Goal: Task Accomplishment & Management: Manage account settings

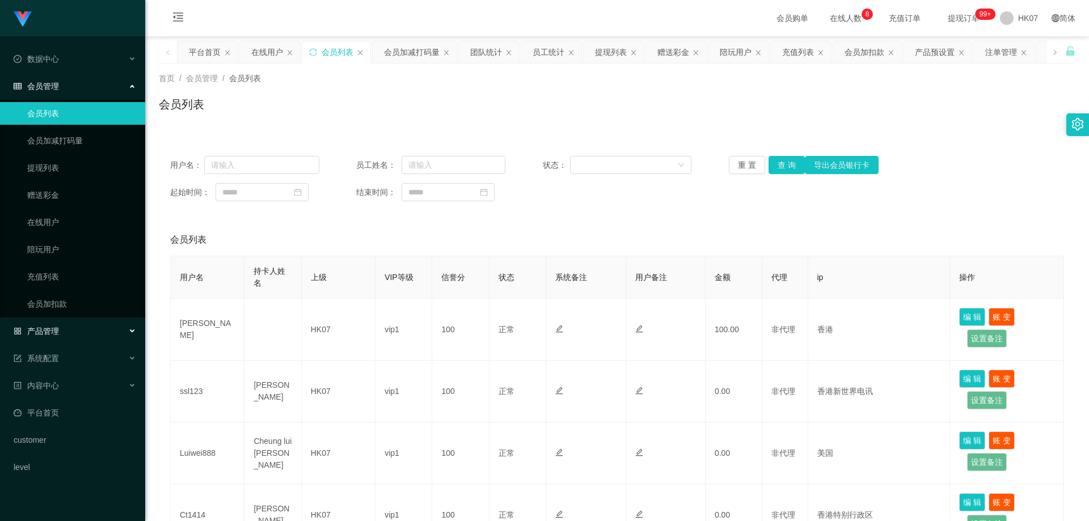
click at [66, 337] on div "产品管理" at bounding box center [72, 331] width 145 height 23
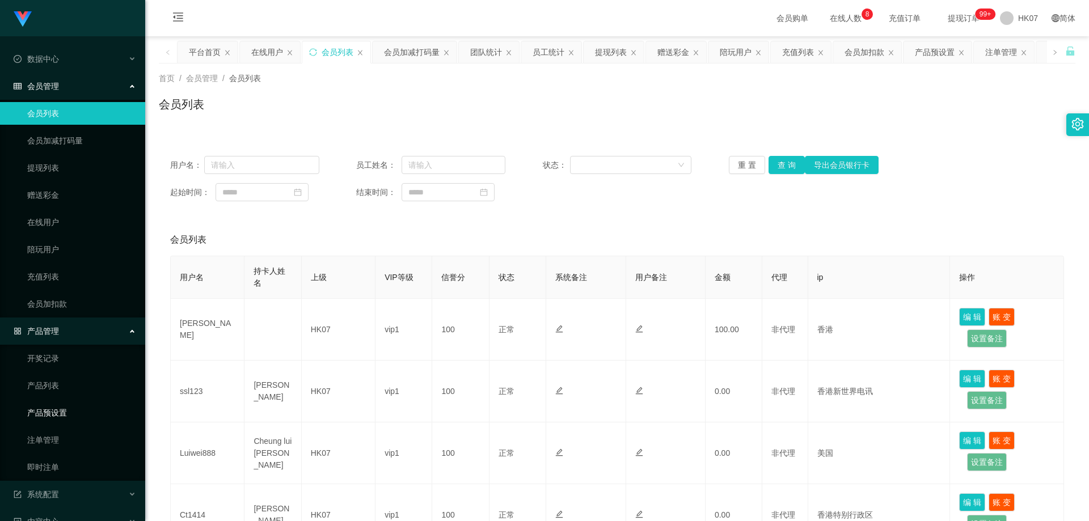
click at [82, 412] on link "产品预设置" at bounding box center [81, 412] width 109 height 23
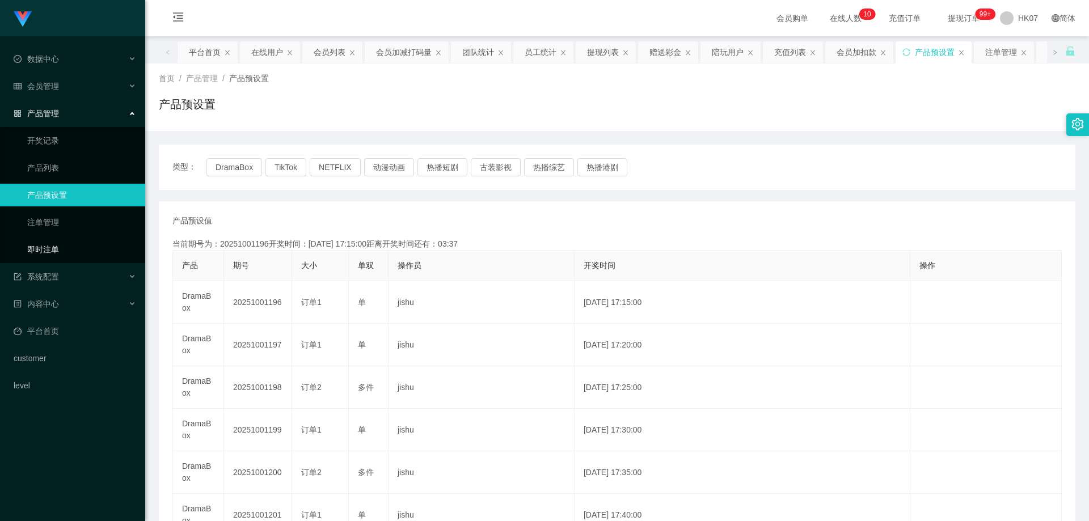
click at [61, 245] on link "即时注单" at bounding box center [81, 249] width 109 height 23
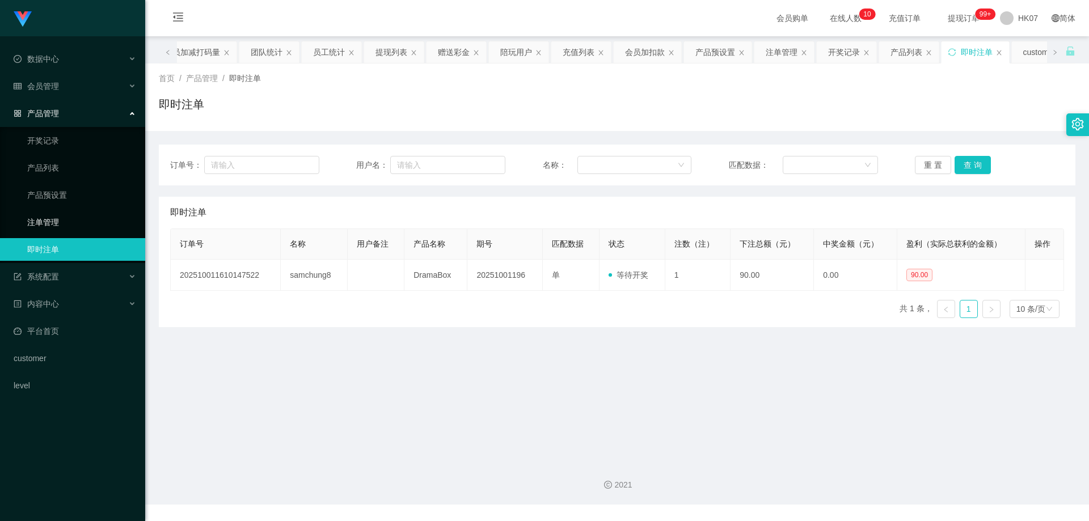
click at [69, 223] on link "注单管理" at bounding box center [81, 222] width 109 height 23
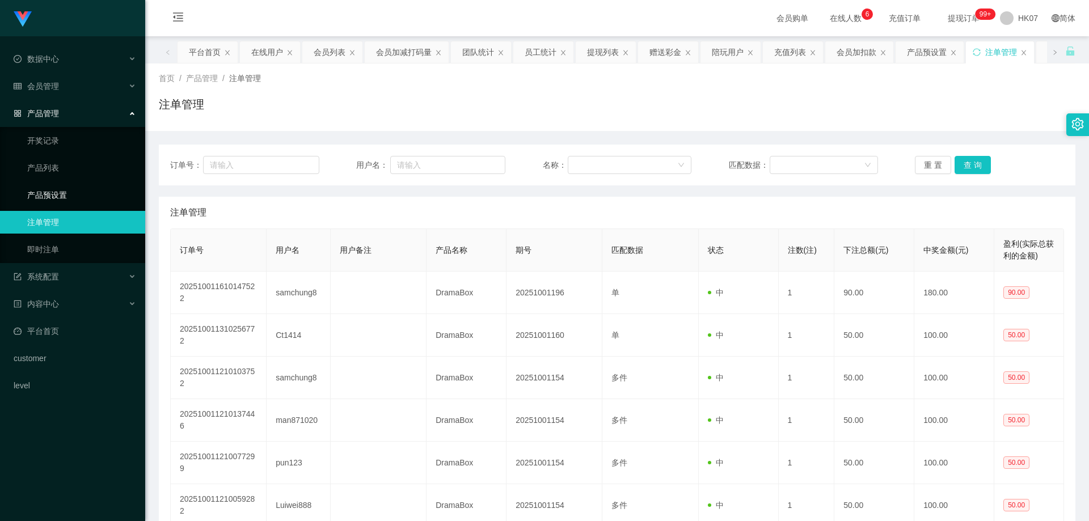
click at [94, 198] on link "产品预设置" at bounding box center [81, 195] width 109 height 23
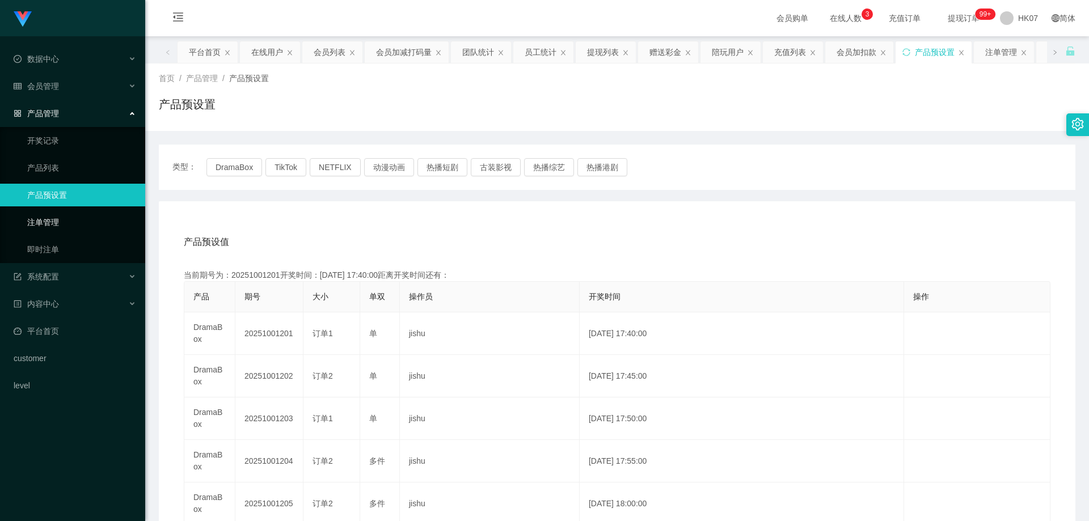
click at [63, 219] on link "注单管理" at bounding box center [81, 222] width 109 height 23
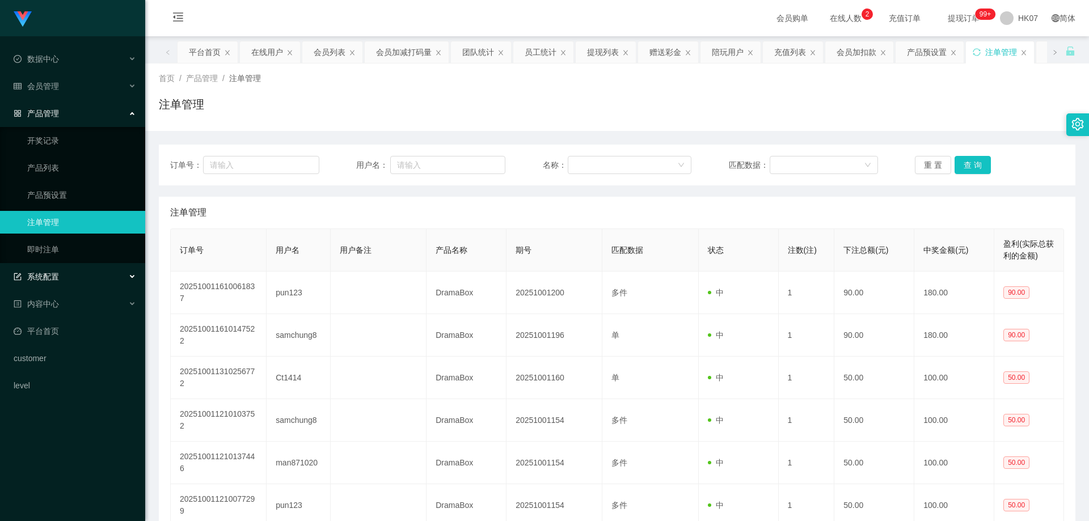
click at [60, 280] on div "系统配置" at bounding box center [72, 276] width 145 height 23
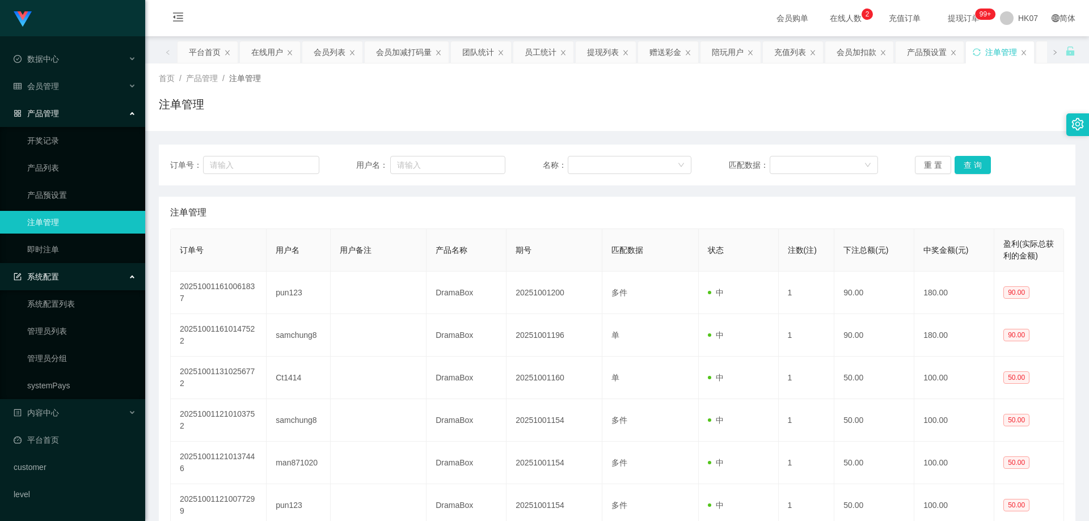
click at [85, 279] on div "系统配置" at bounding box center [72, 276] width 145 height 23
click at [93, 83] on div "会员管理" at bounding box center [72, 86] width 145 height 23
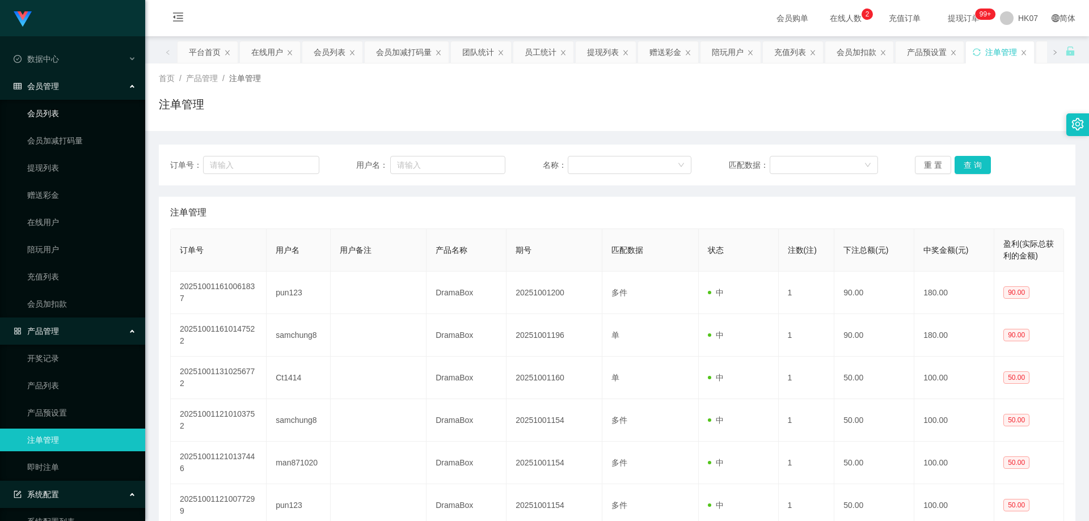
click at [74, 112] on link "会员列表" at bounding box center [81, 113] width 109 height 23
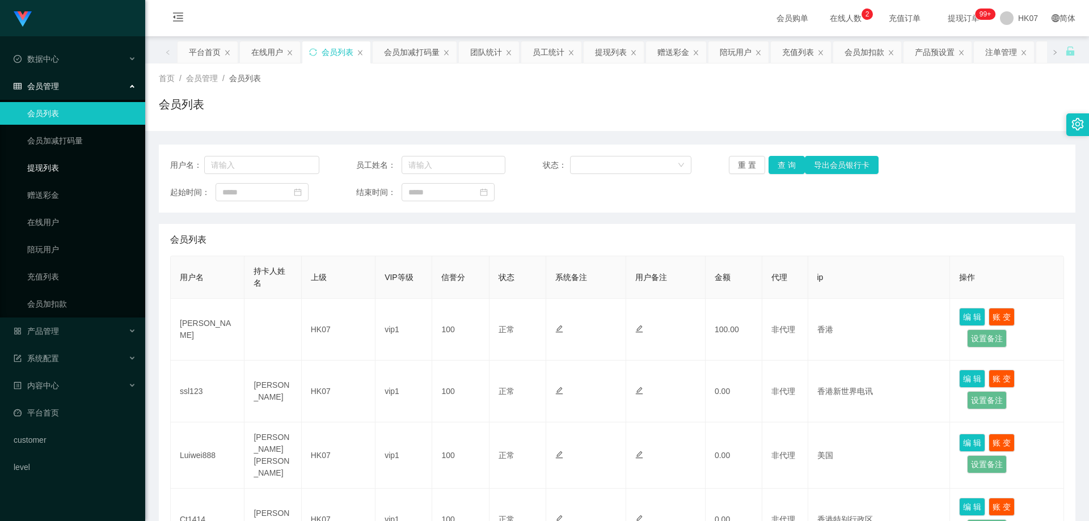
click at [69, 171] on link "提现列表" at bounding box center [81, 167] width 109 height 23
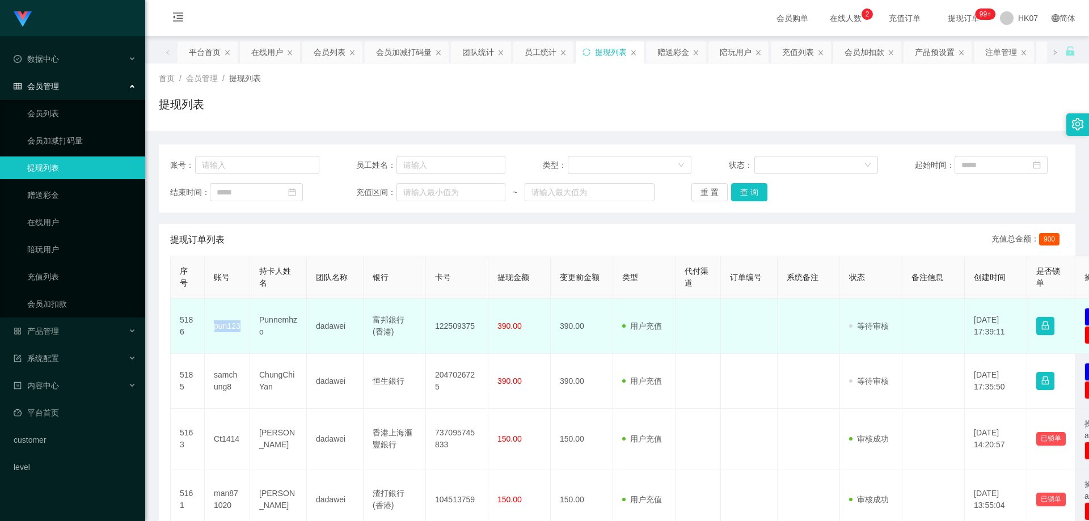
drag, startPoint x: 211, startPoint y: 322, endPoint x: 248, endPoint y: 331, distance: 37.8
click at [248, 331] on td "pun123" at bounding box center [227, 326] width 45 height 55
copy td "pun123"
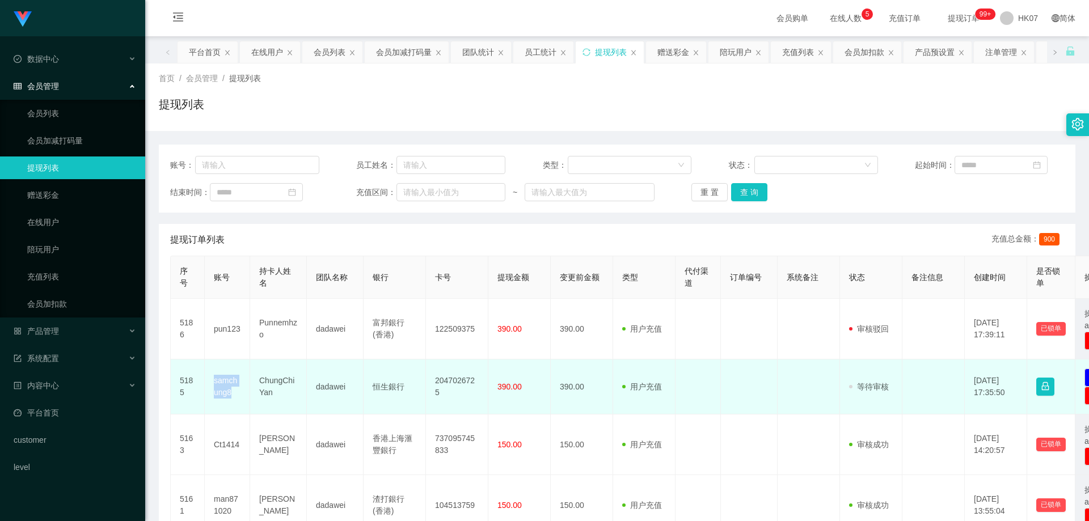
drag, startPoint x: 213, startPoint y: 382, endPoint x: 238, endPoint y: 399, distance: 30.4
click at [238, 399] on td "samchung8" at bounding box center [227, 386] width 45 height 55
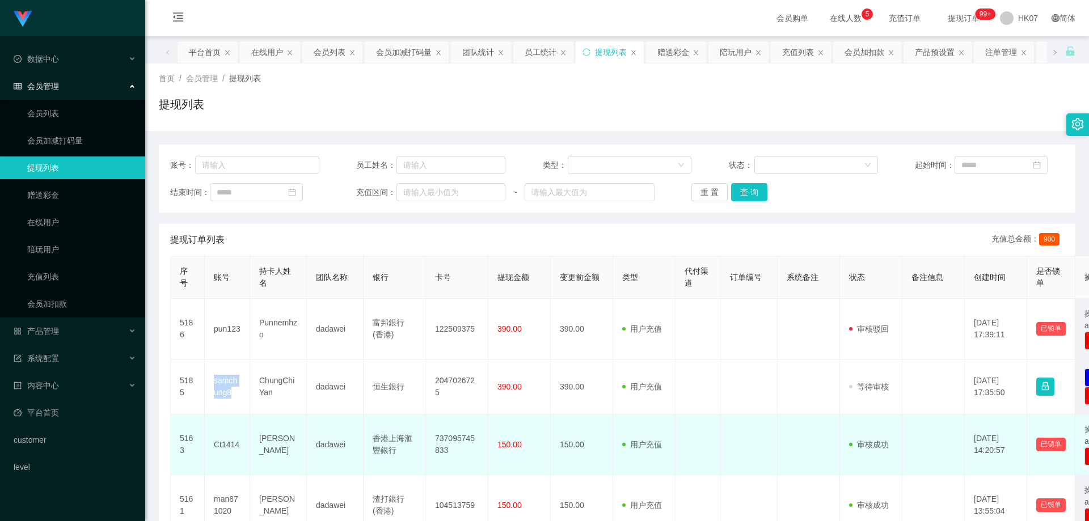
copy td "samchung8"
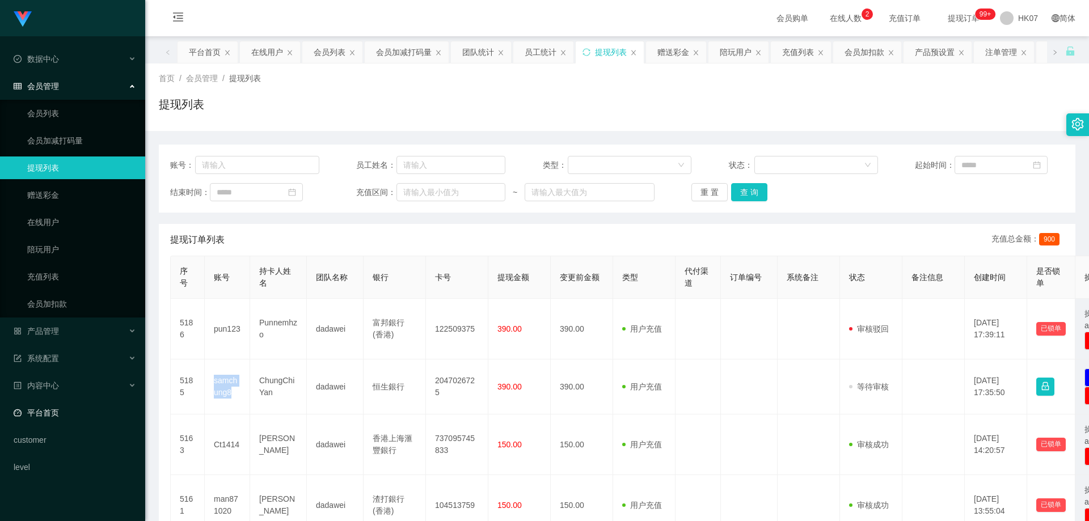
click at [87, 409] on link "平台首页" at bounding box center [75, 412] width 122 height 23
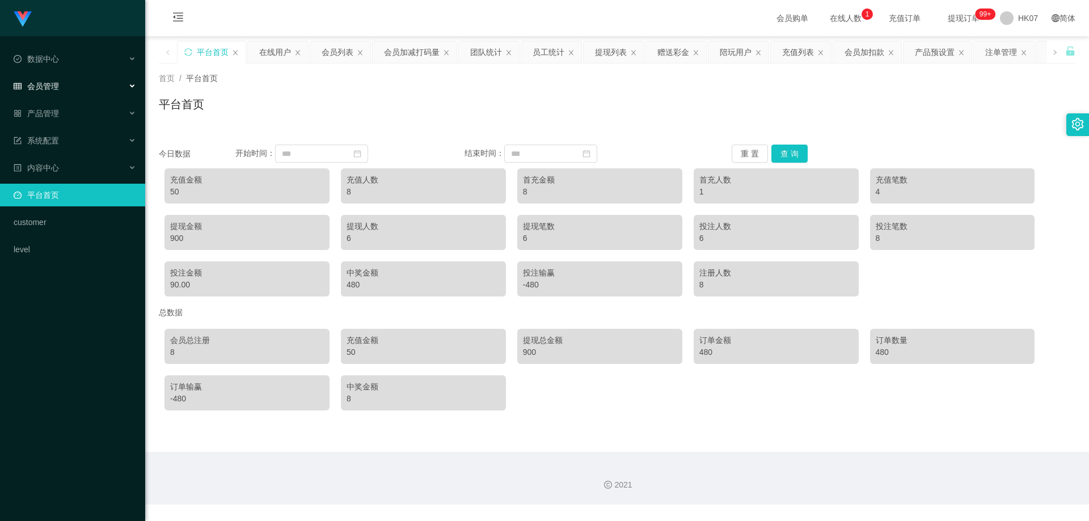
click at [79, 89] on div "会员管理" at bounding box center [72, 86] width 145 height 23
click at [100, 142] on div "系统配置" at bounding box center [72, 140] width 145 height 23
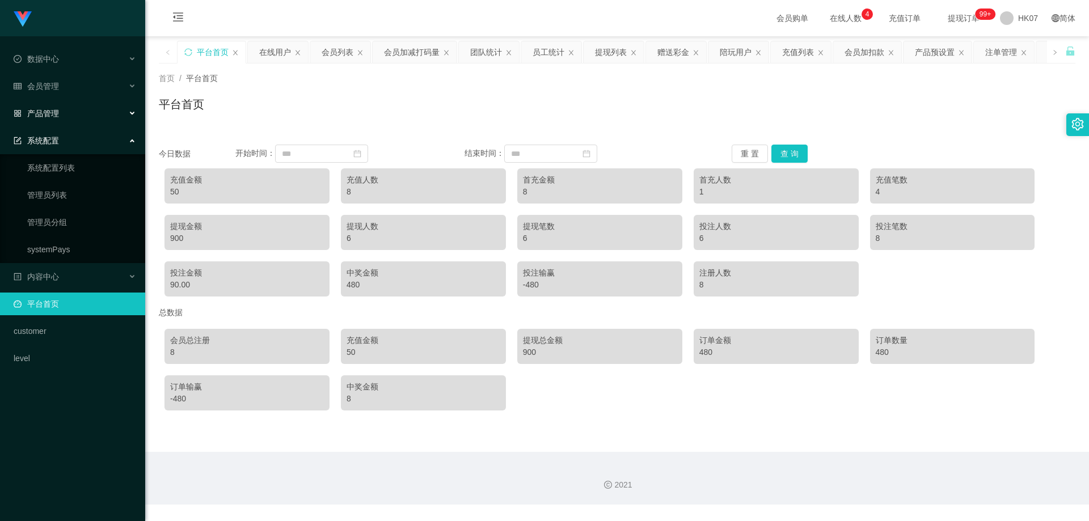
click at [114, 116] on div "产品管理" at bounding box center [72, 113] width 145 height 23
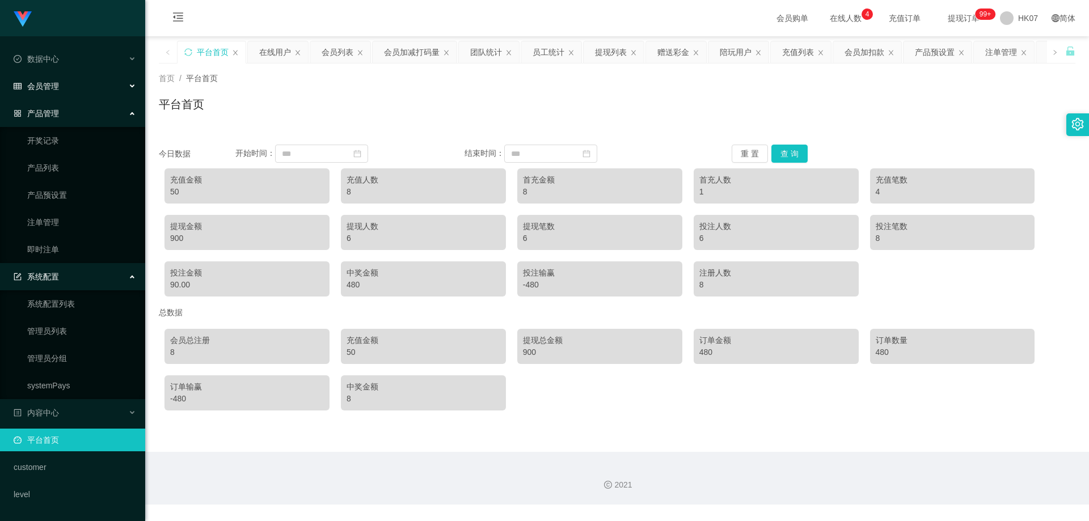
click at [126, 91] on div "会员管理" at bounding box center [72, 86] width 145 height 23
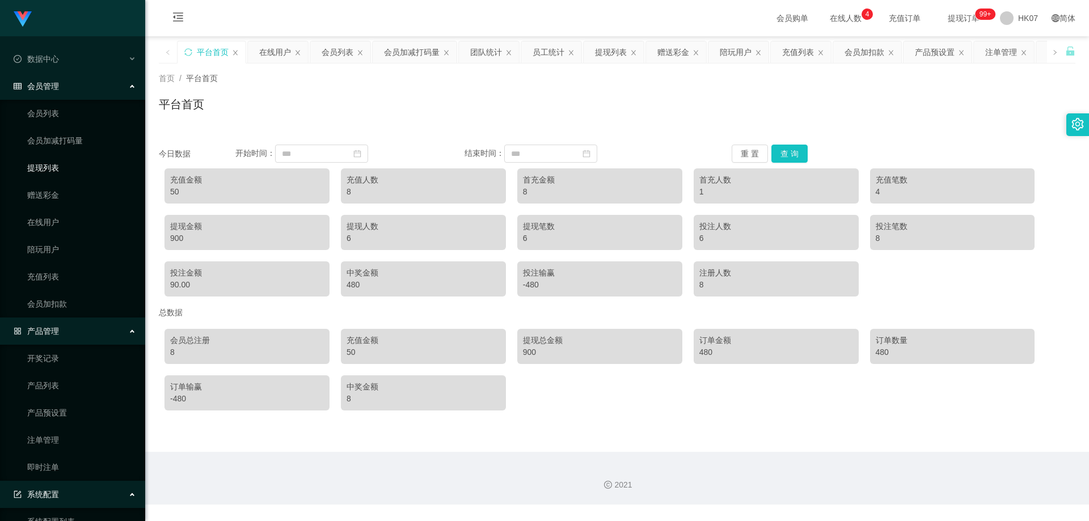
click at [76, 175] on link "提现列表" at bounding box center [81, 167] width 109 height 23
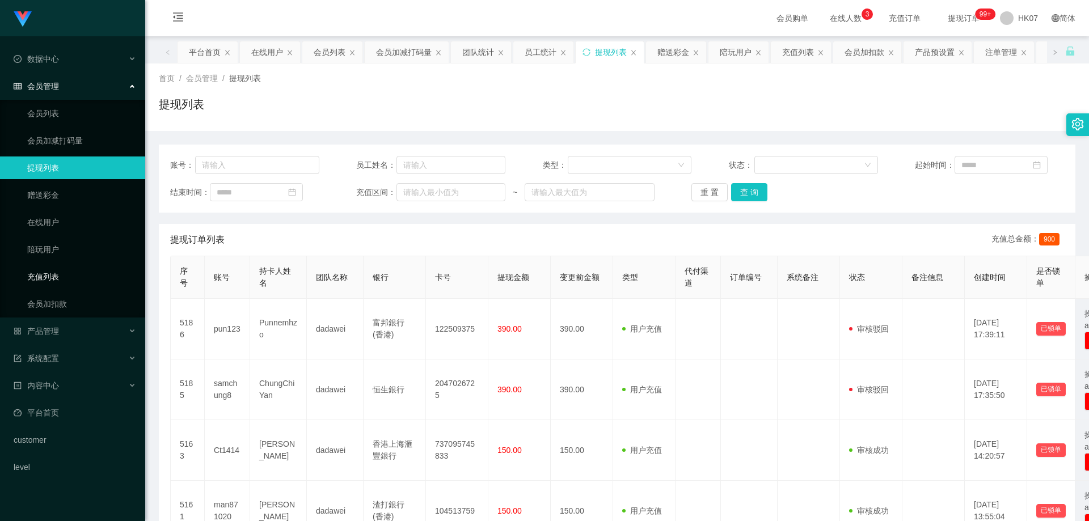
click at [76, 270] on link "充值列表" at bounding box center [81, 276] width 109 height 23
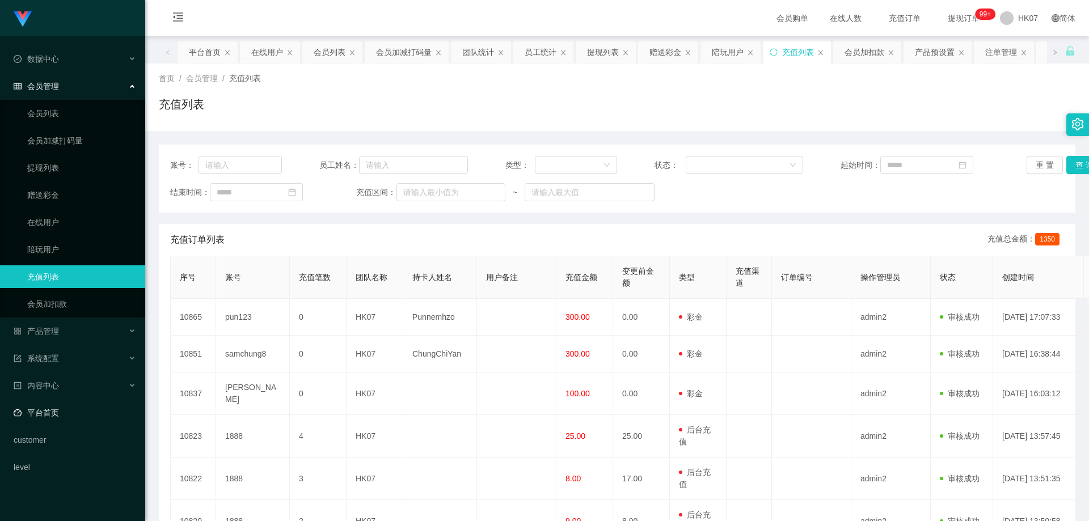
click at [54, 422] on link "平台首页" at bounding box center [75, 412] width 122 height 23
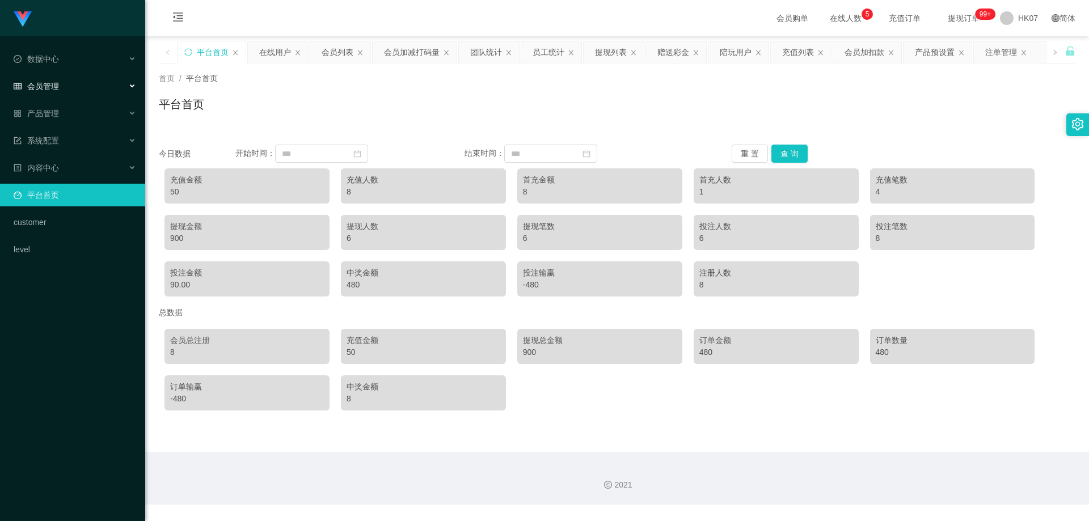
click at [69, 81] on div "会员管理" at bounding box center [72, 86] width 145 height 23
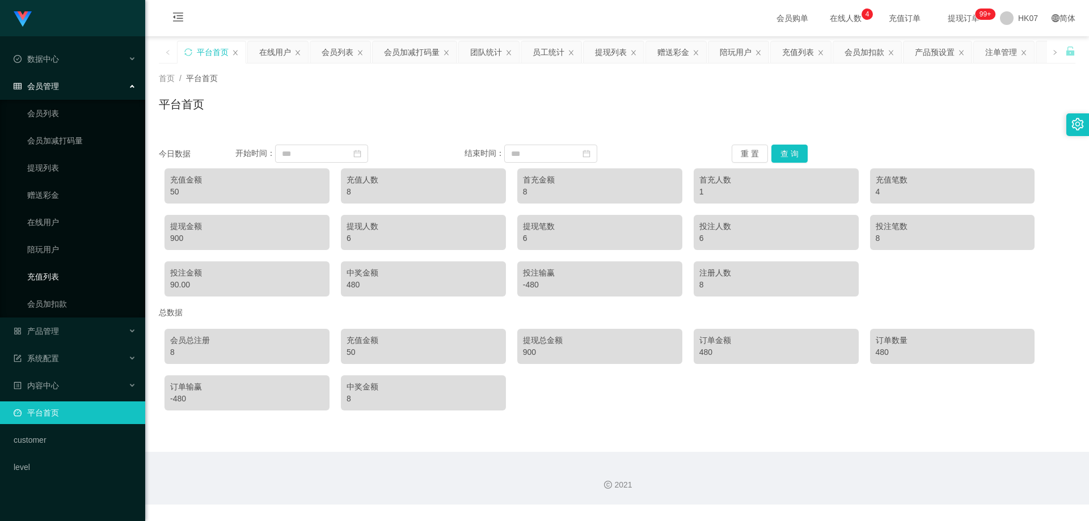
click at [62, 281] on link "充值列表" at bounding box center [81, 276] width 109 height 23
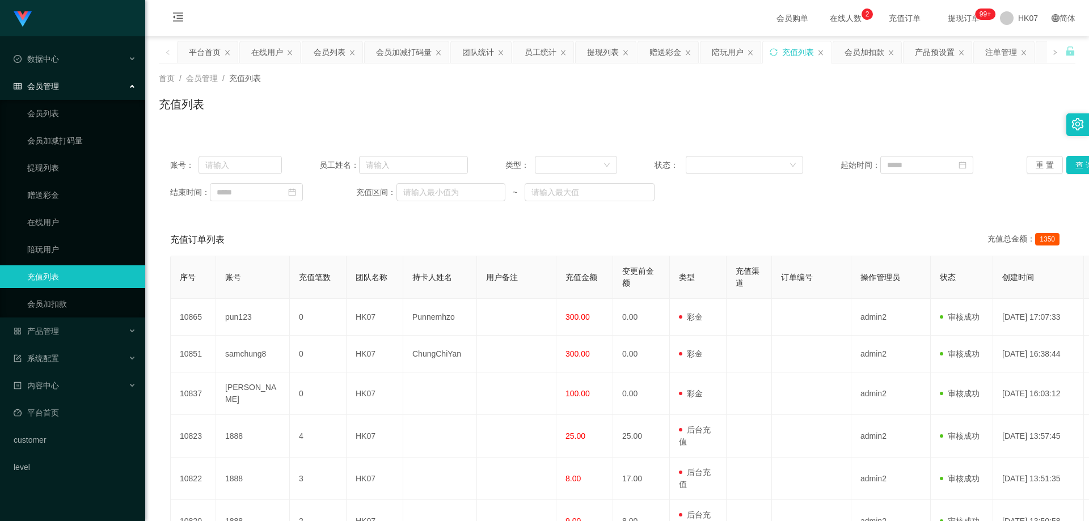
click at [41, 82] on span "会员管理" at bounding box center [36, 86] width 45 height 9
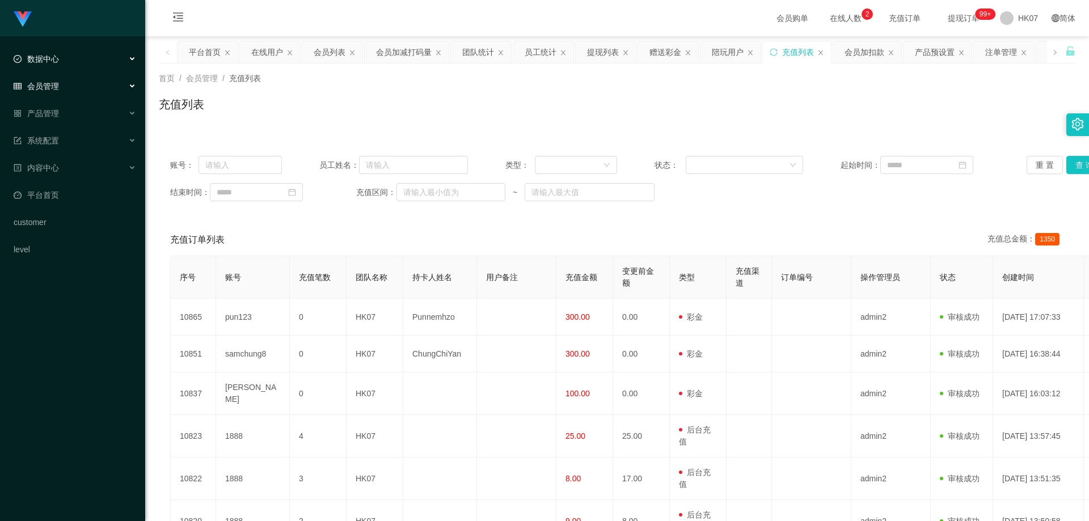
click at [70, 67] on div "数据中心" at bounding box center [72, 59] width 145 height 23
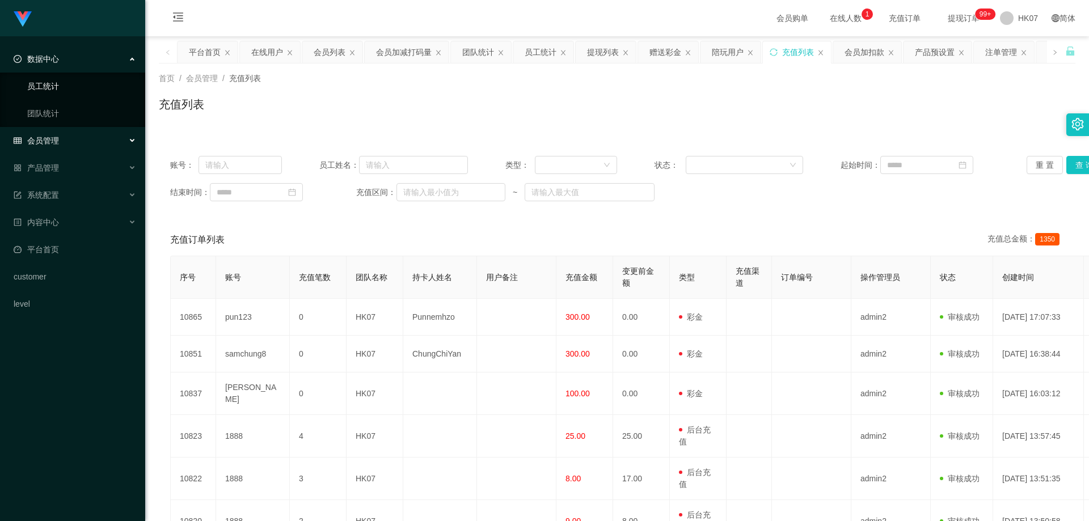
click at [55, 89] on link "员工统计" at bounding box center [81, 86] width 109 height 23
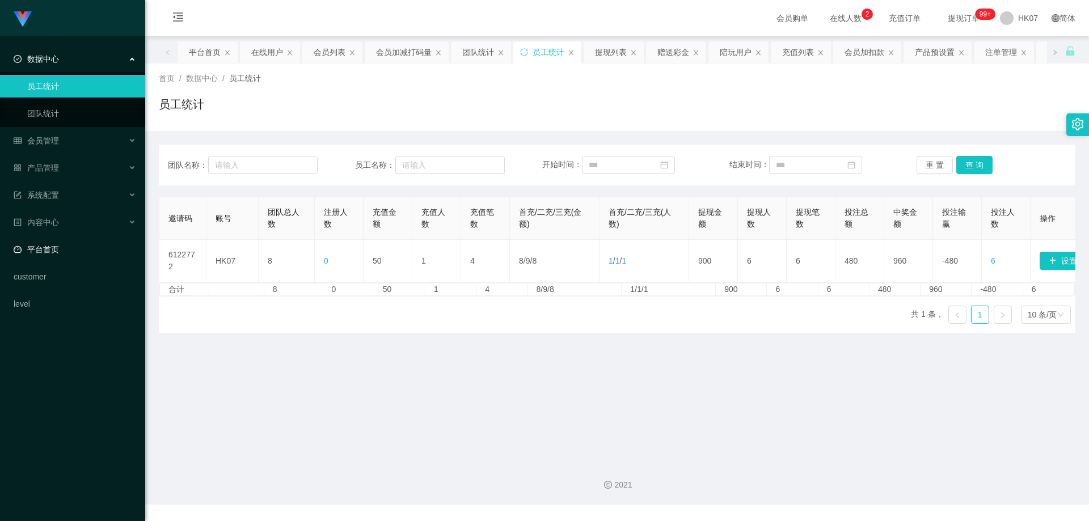
click at [48, 252] on link "平台首页" at bounding box center [75, 249] width 122 height 23
